Goal: Find specific page/section

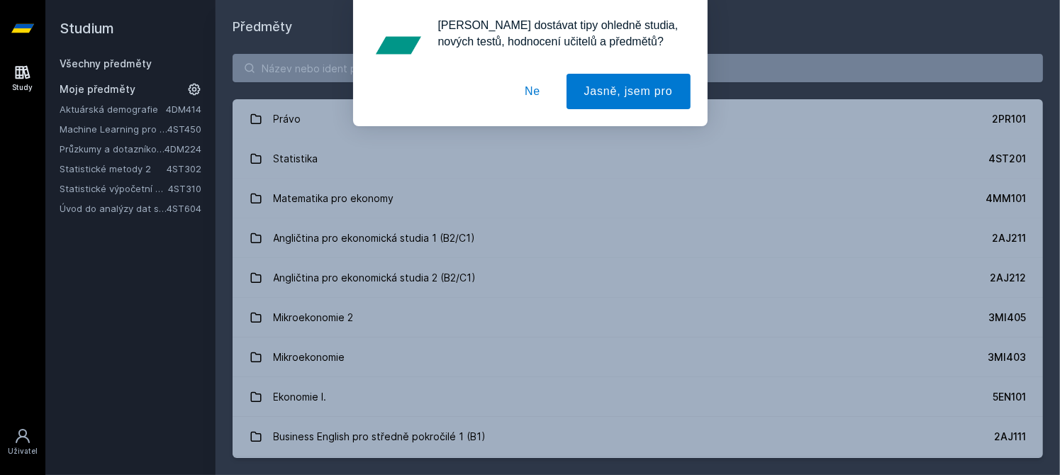
click at [530, 96] on button "Ne" at bounding box center [532, 91] width 51 height 35
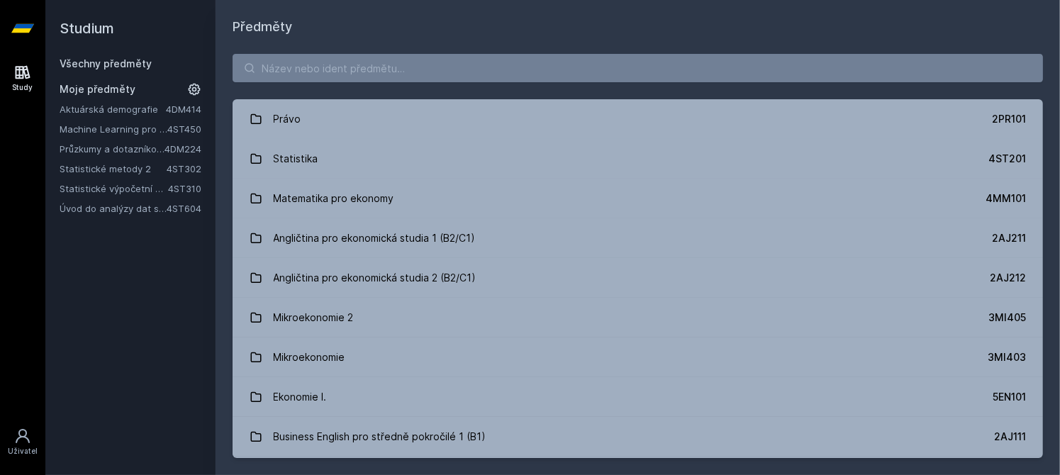
click at [125, 104] on link "Aktuárská demografie" at bounding box center [113, 109] width 106 height 14
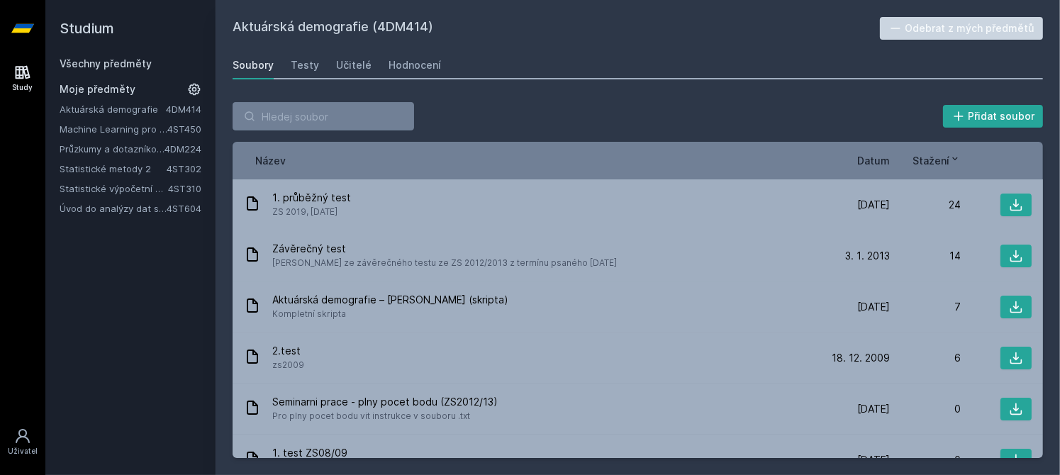
click at [888, 160] on span "Datum" at bounding box center [873, 160] width 33 height 15
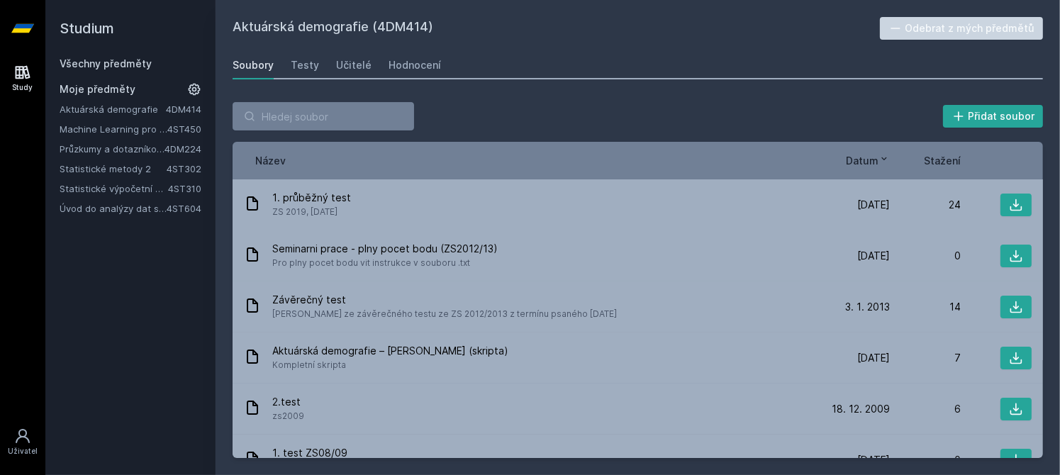
click at [21, 25] on icon at bounding box center [22, 28] width 23 height 9
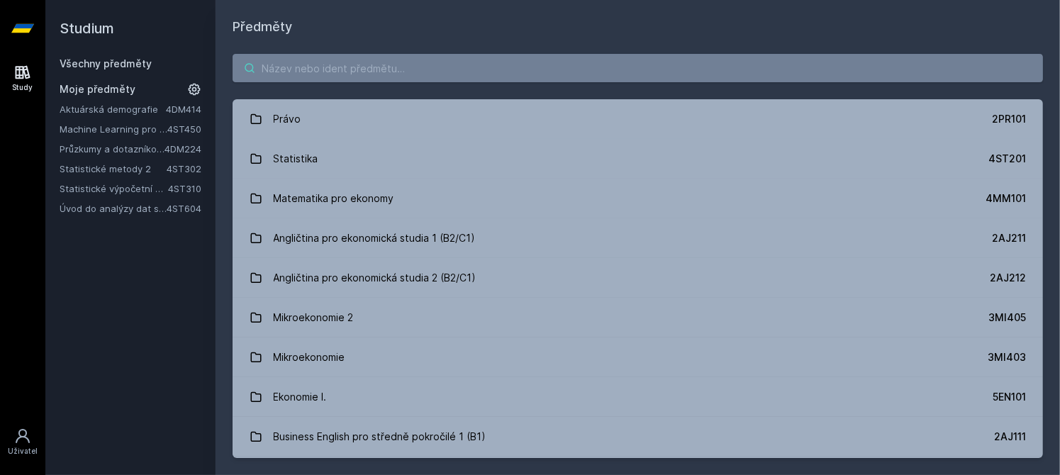
click at [340, 67] on input "search" at bounding box center [638, 68] width 810 height 28
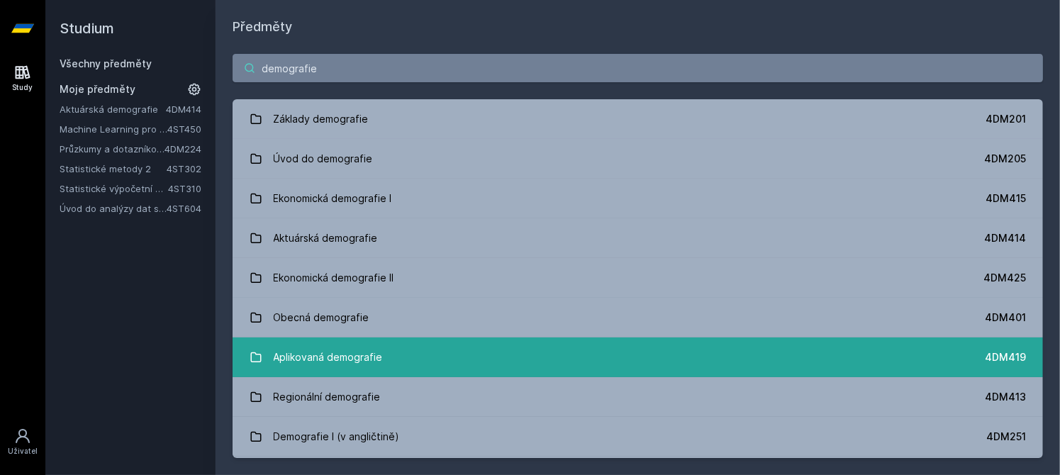
type input "demografie"
